Goal: Task Accomplishment & Management: Use online tool/utility

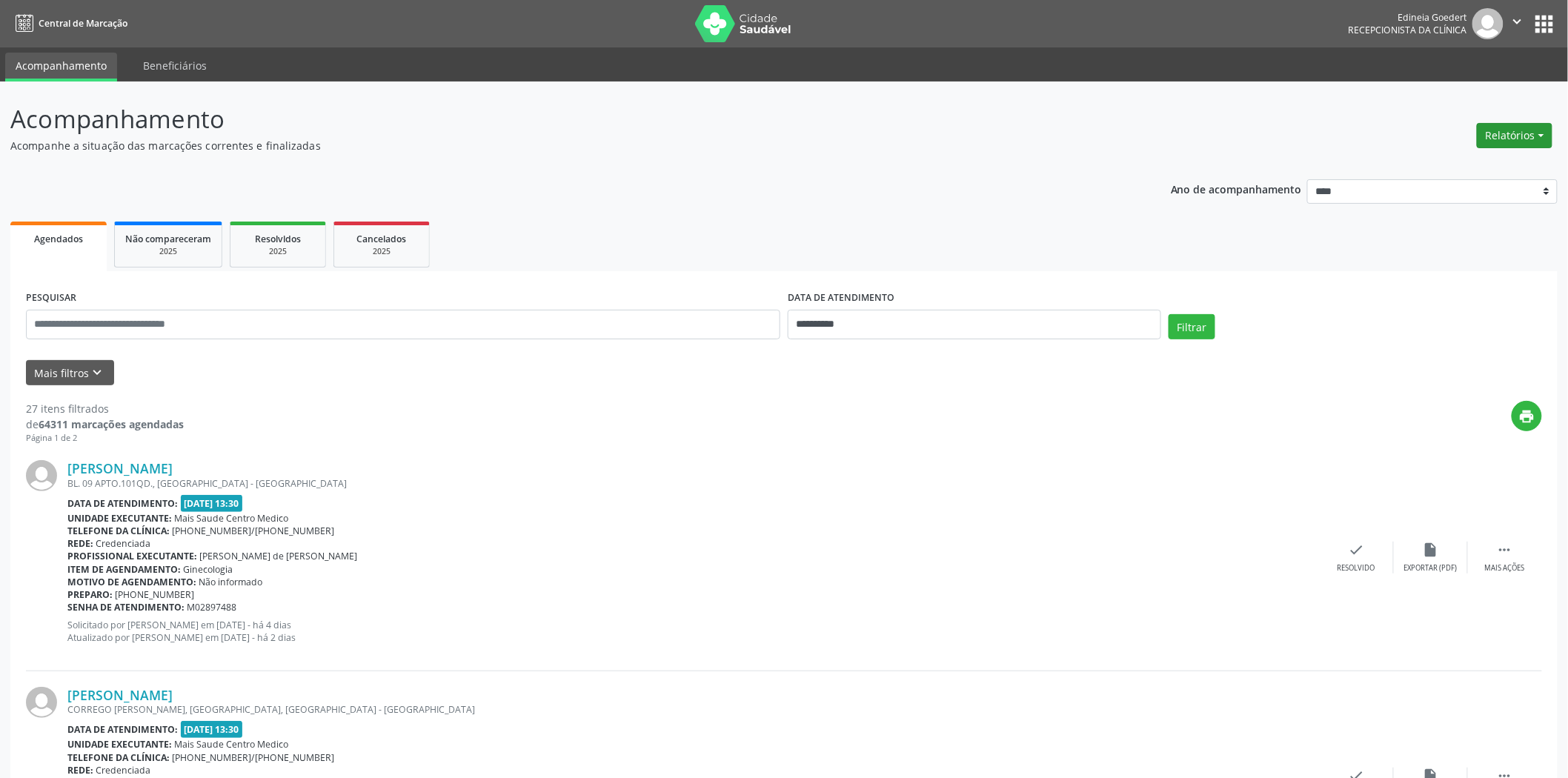
click at [1510, 132] on button "Relatórios" at bounding box center [1514, 136] width 75 height 25
click at [1460, 166] on link "Agendamentos" at bounding box center [1472, 166] width 159 height 21
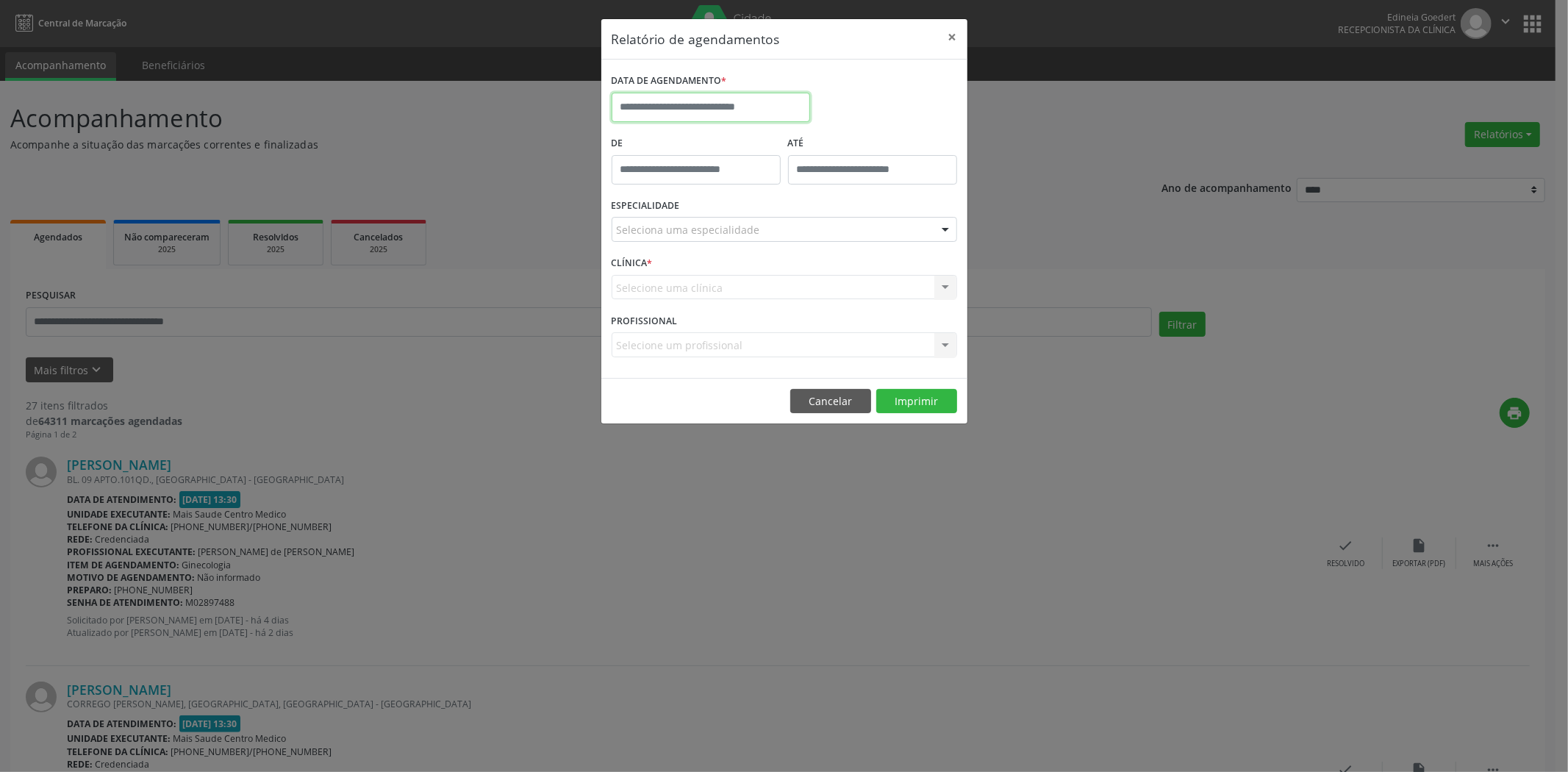
click at [752, 105] on input "text" at bounding box center [711, 108] width 199 height 29
click at [825, 135] on icon at bounding box center [825, 140] width 11 height 11
select select "*"
click at [661, 182] on span "1" at bounding box center [660, 184] width 29 height 29
type input "**********"
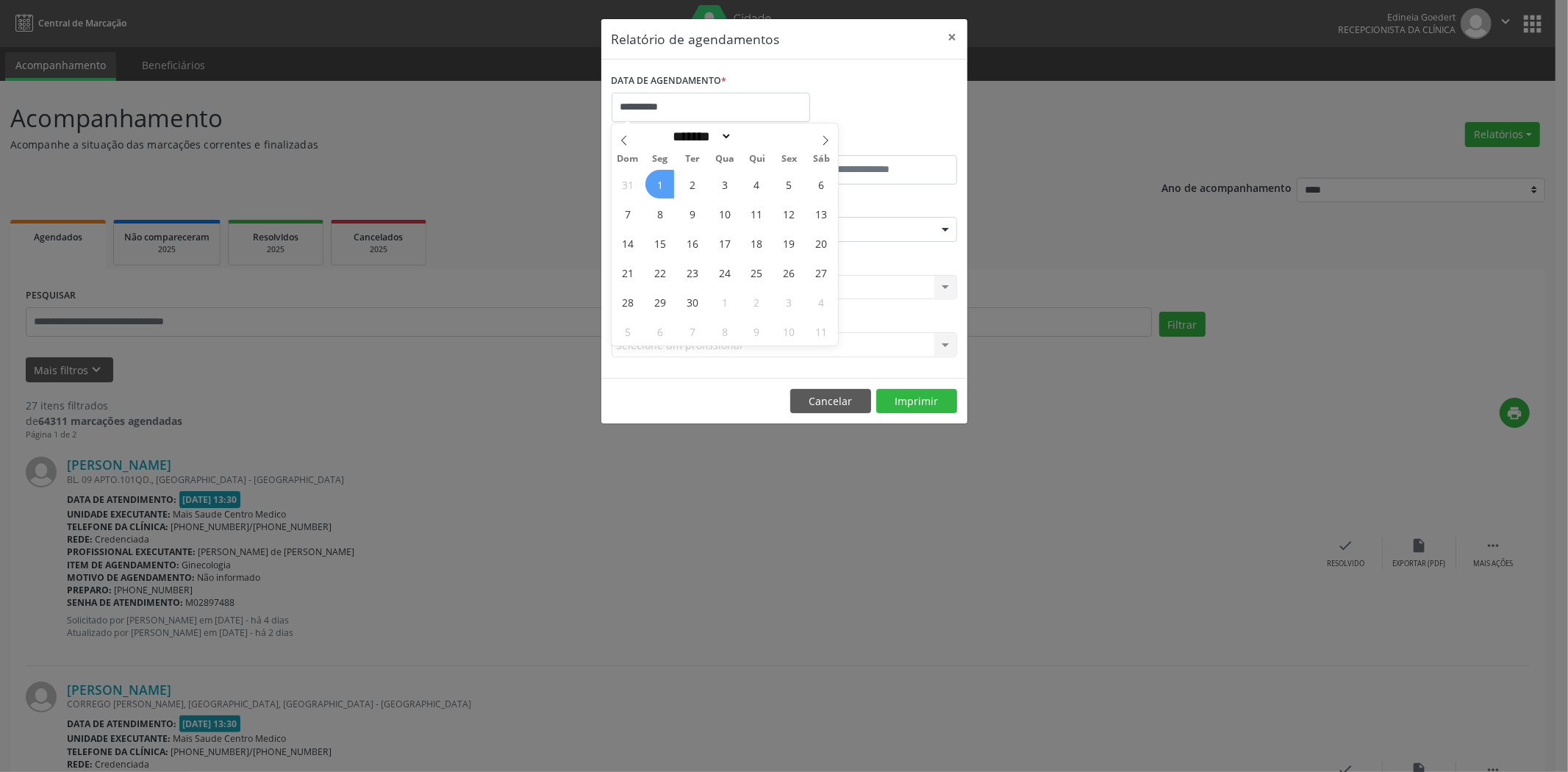
click at [661, 182] on span "1" at bounding box center [660, 184] width 29 height 29
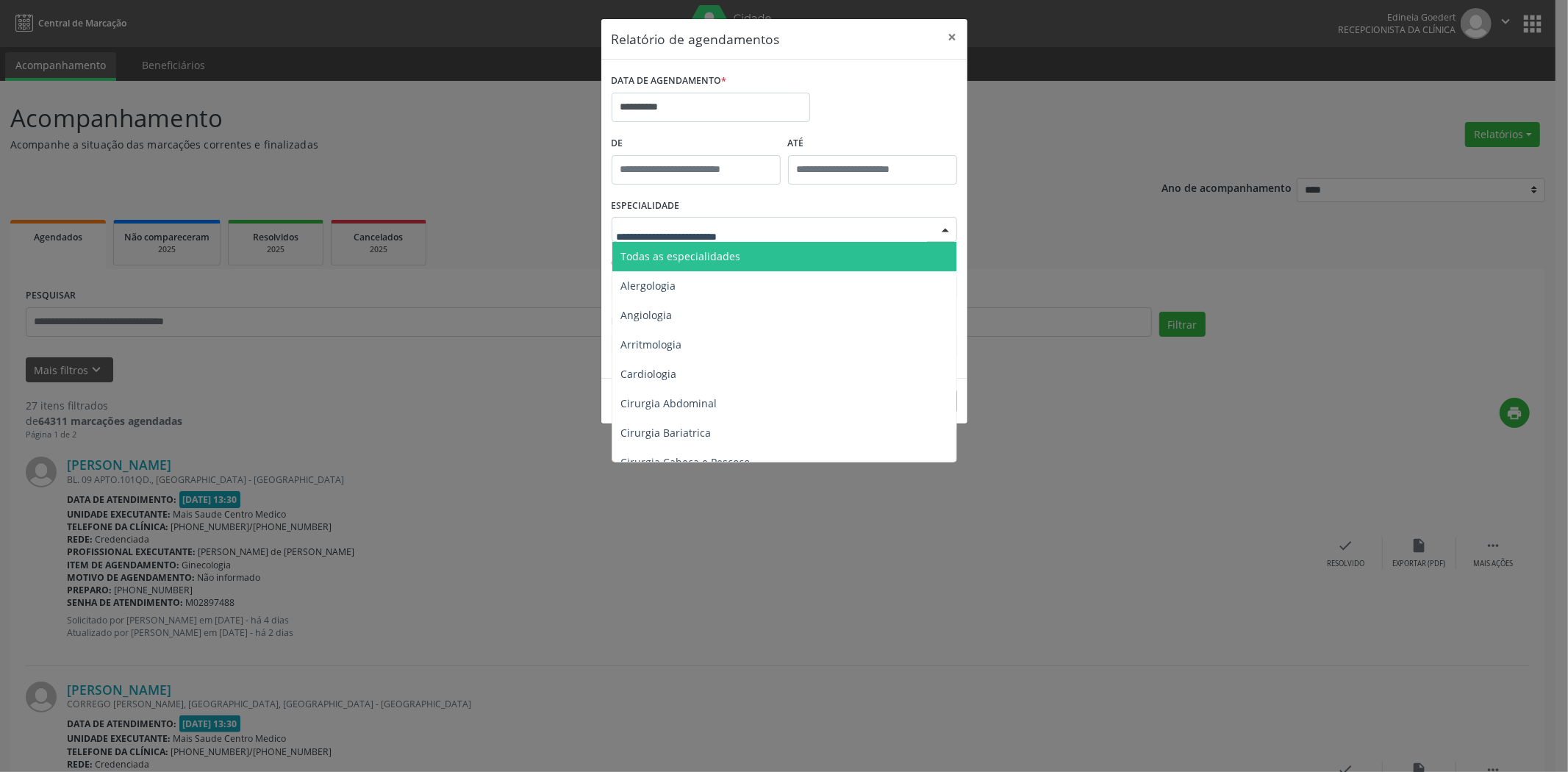
click at [682, 256] on span "Todas as especialidades" at bounding box center [682, 256] width 120 height 14
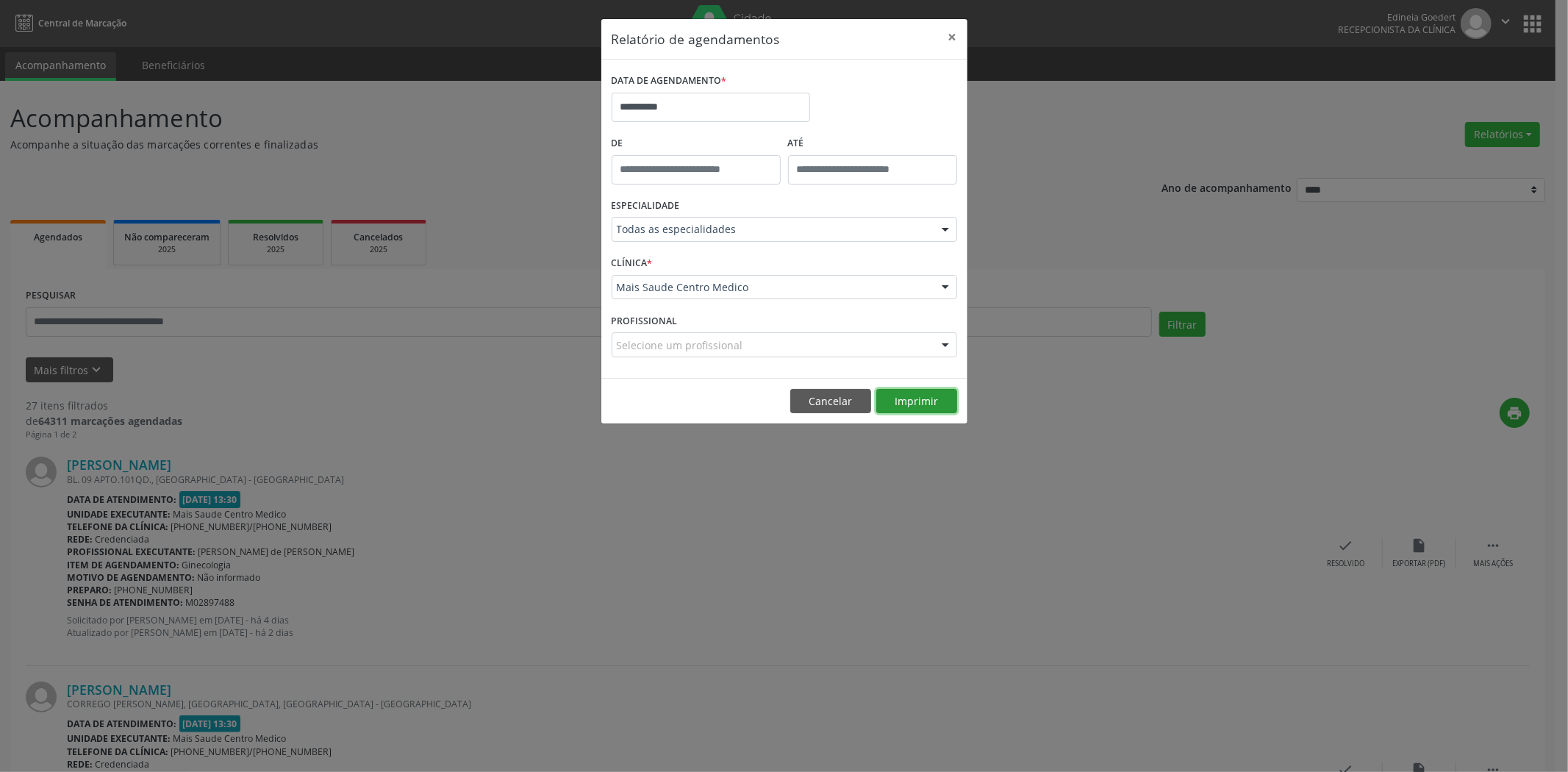
click at [924, 402] on button "Imprimir" at bounding box center [916, 402] width 80 height 25
click at [854, 405] on button "Cancelar" at bounding box center [830, 402] width 80 height 25
